Goal: Task Accomplishment & Management: Use online tool/utility

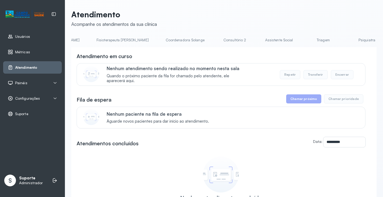
scroll to position [0, 329]
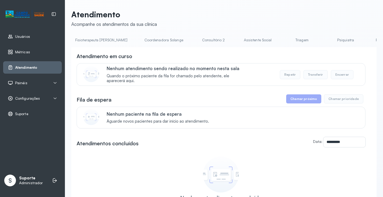
click at [283, 37] on link "Triagem" at bounding box center [301, 40] width 37 height 9
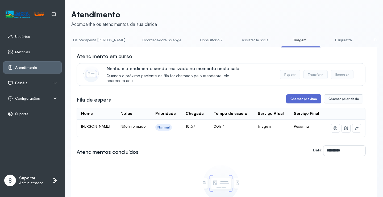
click at [301, 103] on button "Chamar próximo" at bounding box center [303, 98] width 35 height 9
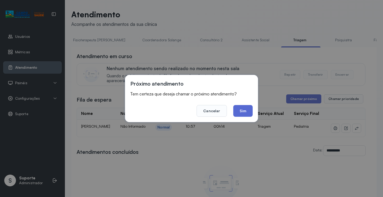
click at [246, 110] on button "Sim" at bounding box center [242, 111] width 19 height 12
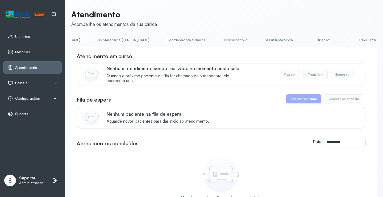
scroll to position [0, 332]
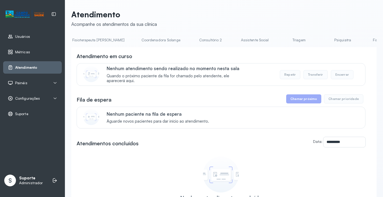
click at [280, 43] on link "Triagem" at bounding box center [298, 40] width 37 height 9
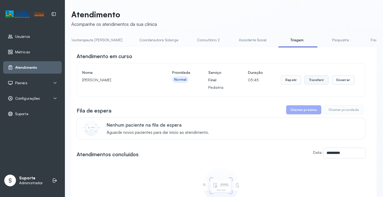
click at [314, 80] on button "Transferir" at bounding box center [317, 79] width 24 height 9
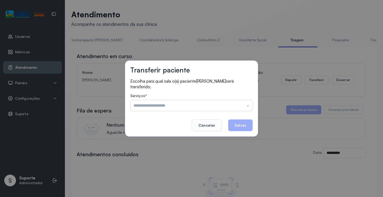
click at [250, 103] on input "text" at bounding box center [191, 105] width 122 height 11
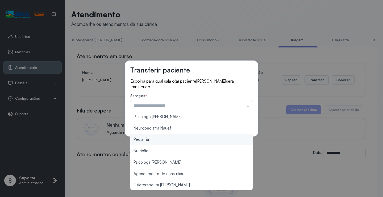
type input "*********"
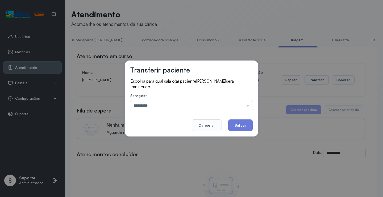
click at [172, 142] on div "Transferir paciente Escolha para qual sala o(a) paciente HEITOR GUILHERME SANTO…" at bounding box center [191, 98] width 383 height 197
click at [245, 126] on button "Salvar" at bounding box center [240, 125] width 24 height 12
